Goal: Check status

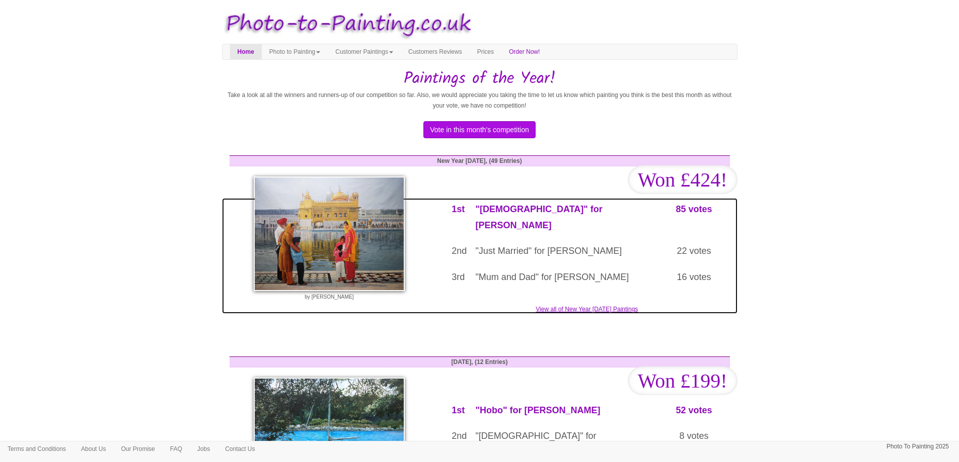
click at [597, 294] on link "View all of New Year 2025 Paintings" at bounding box center [479, 256] width 515 height 116
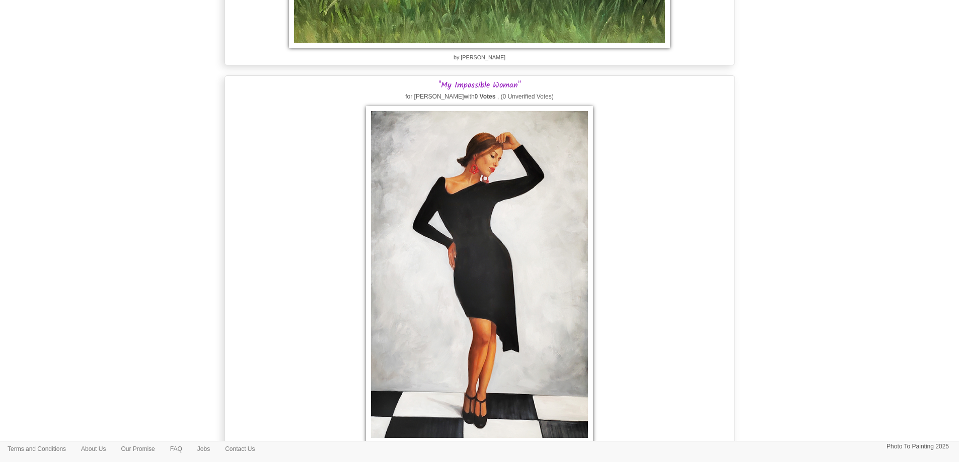
scroll to position [18123, 0]
